Goal: Navigation & Orientation: Find specific page/section

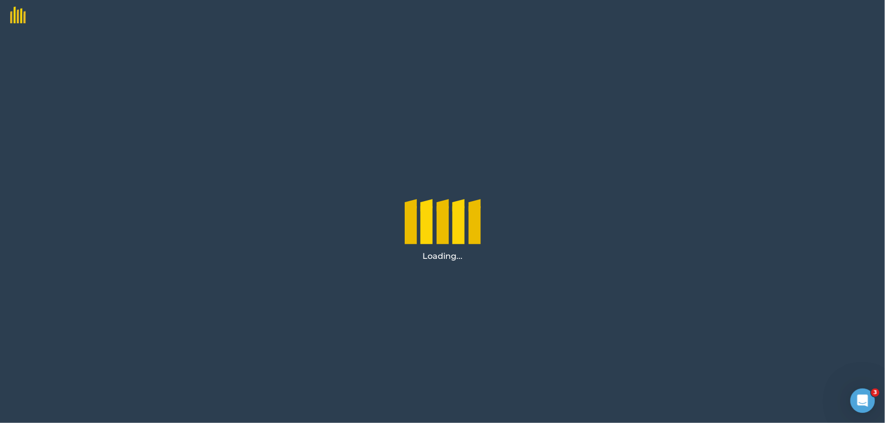
click at [701, 213] on div "Loading..." at bounding box center [442, 226] width 885 height 393
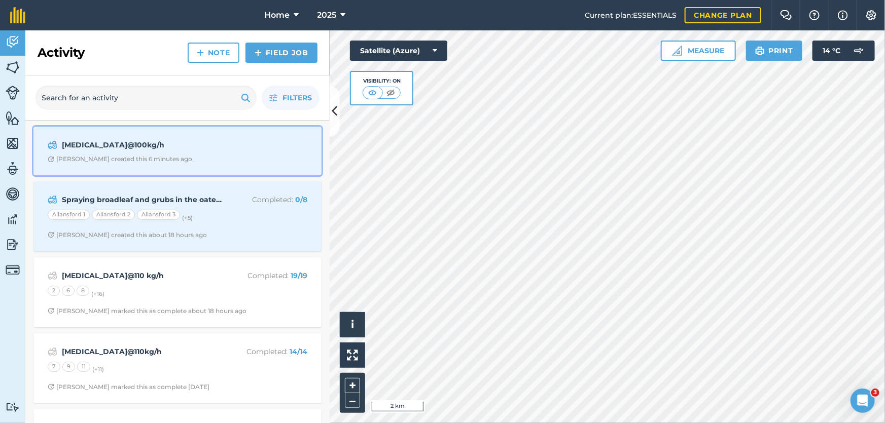
click at [195, 150] on strong "[MEDICAL_DATA]@100kg/h" at bounding box center [142, 144] width 161 height 11
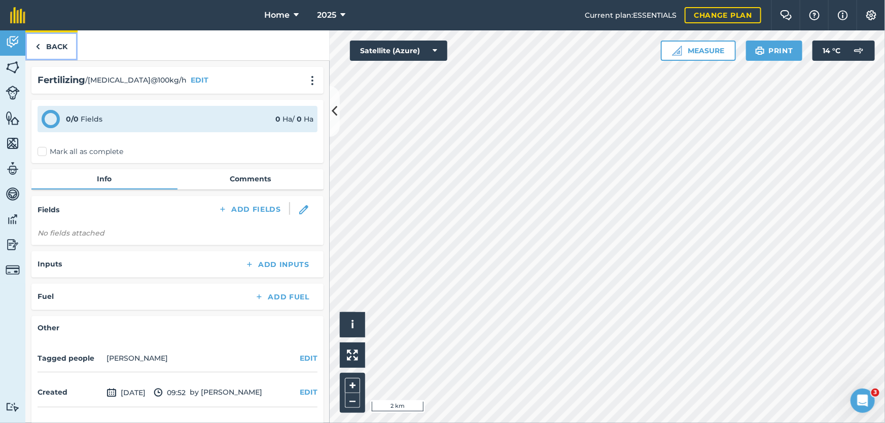
click at [69, 54] on link "Back" at bounding box center [51, 45] width 52 height 30
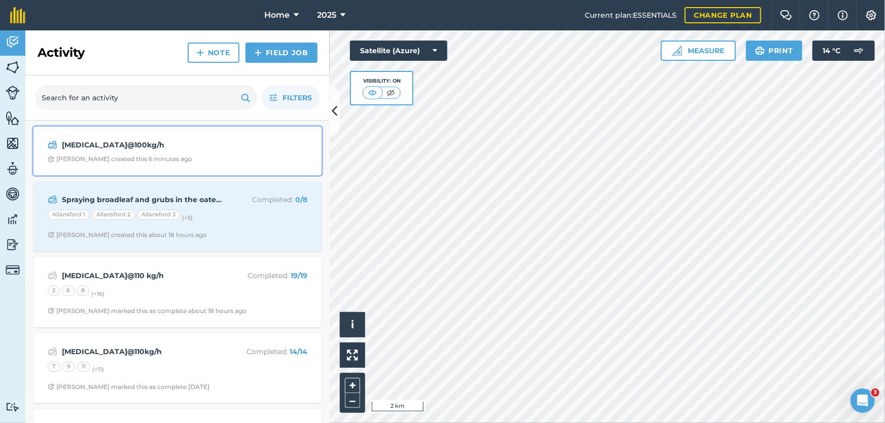
click at [151, 149] on strong "[MEDICAL_DATA]@100kg/h" at bounding box center [142, 144] width 161 height 11
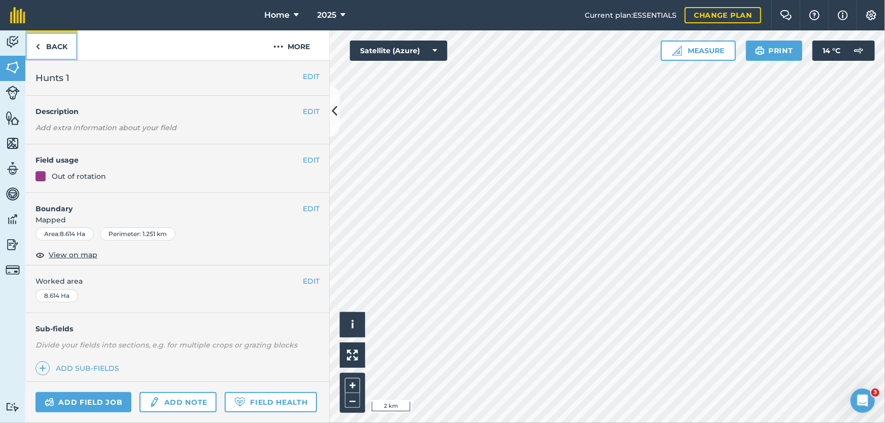
click at [60, 46] on link "Back" at bounding box center [51, 45] width 52 height 30
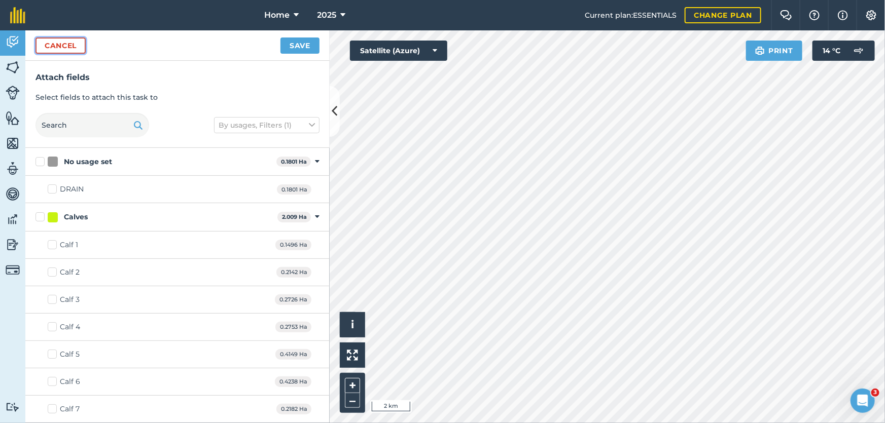
click at [62, 46] on button "Cancel" at bounding box center [60, 46] width 50 height 16
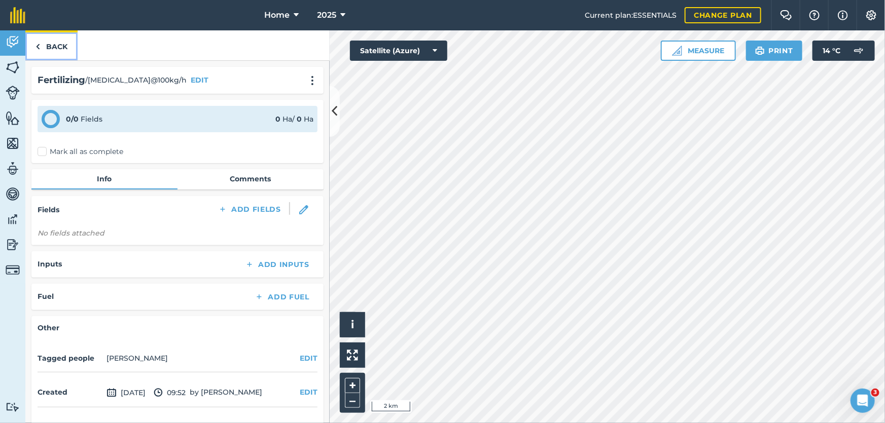
click at [60, 48] on link "Back" at bounding box center [51, 45] width 52 height 30
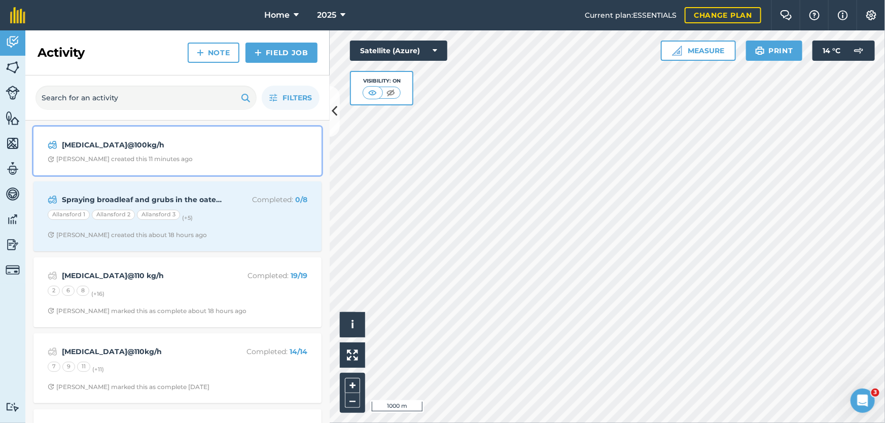
click at [198, 155] on span "[PERSON_NAME] created this 11 minutes ago" at bounding box center [178, 159] width 260 height 8
